Goal: Transaction & Acquisition: Book appointment/travel/reservation

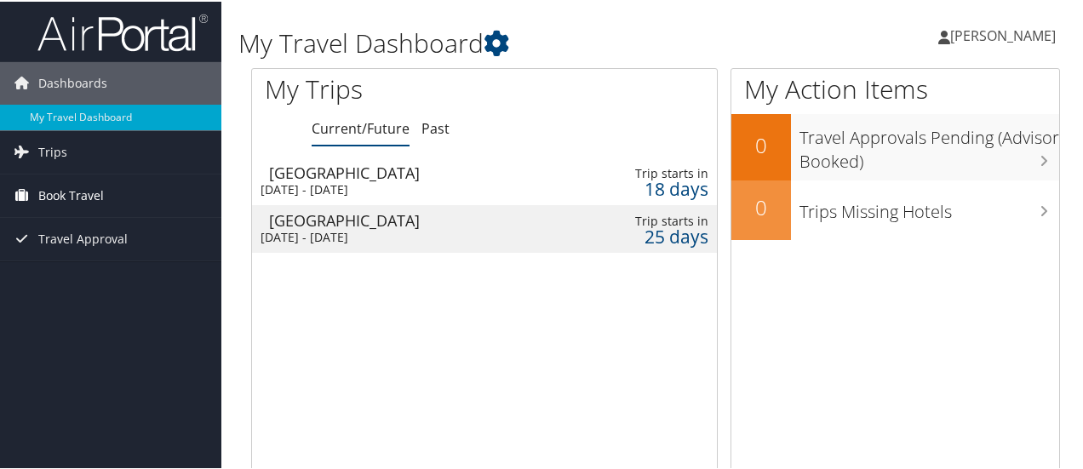
click at [61, 192] on span "Book Travel" at bounding box center [71, 194] width 66 height 43
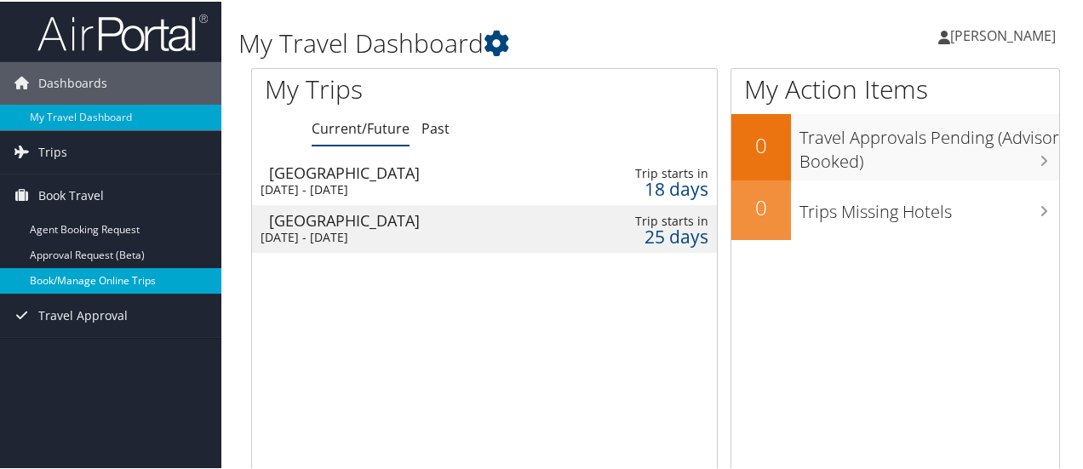
click at [144, 278] on link "Book/Manage Online Trips" at bounding box center [110, 279] width 221 height 26
